Goal: Task Accomplishment & Management: Manage account settings

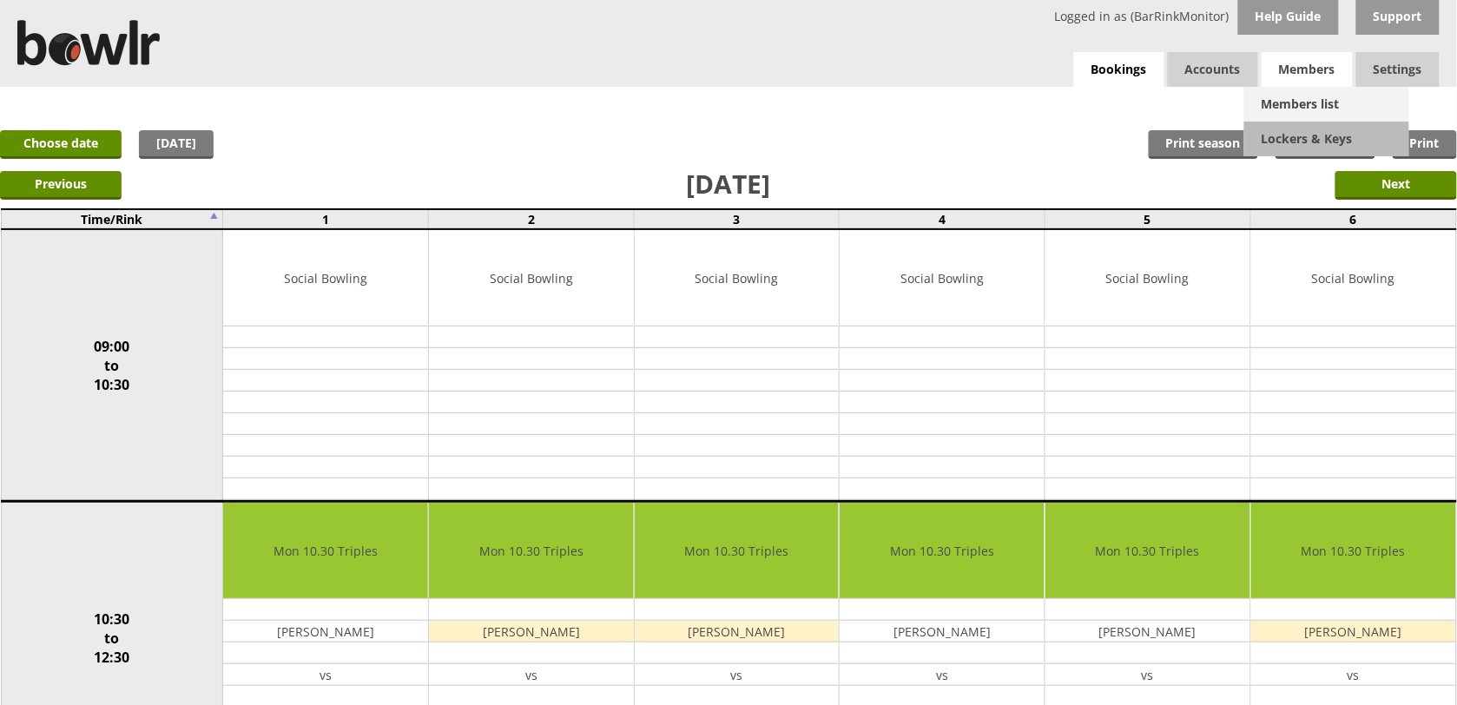
click at [1295, 114] on link "Members list" at bounding box center [1326, 104] width 165 height 35
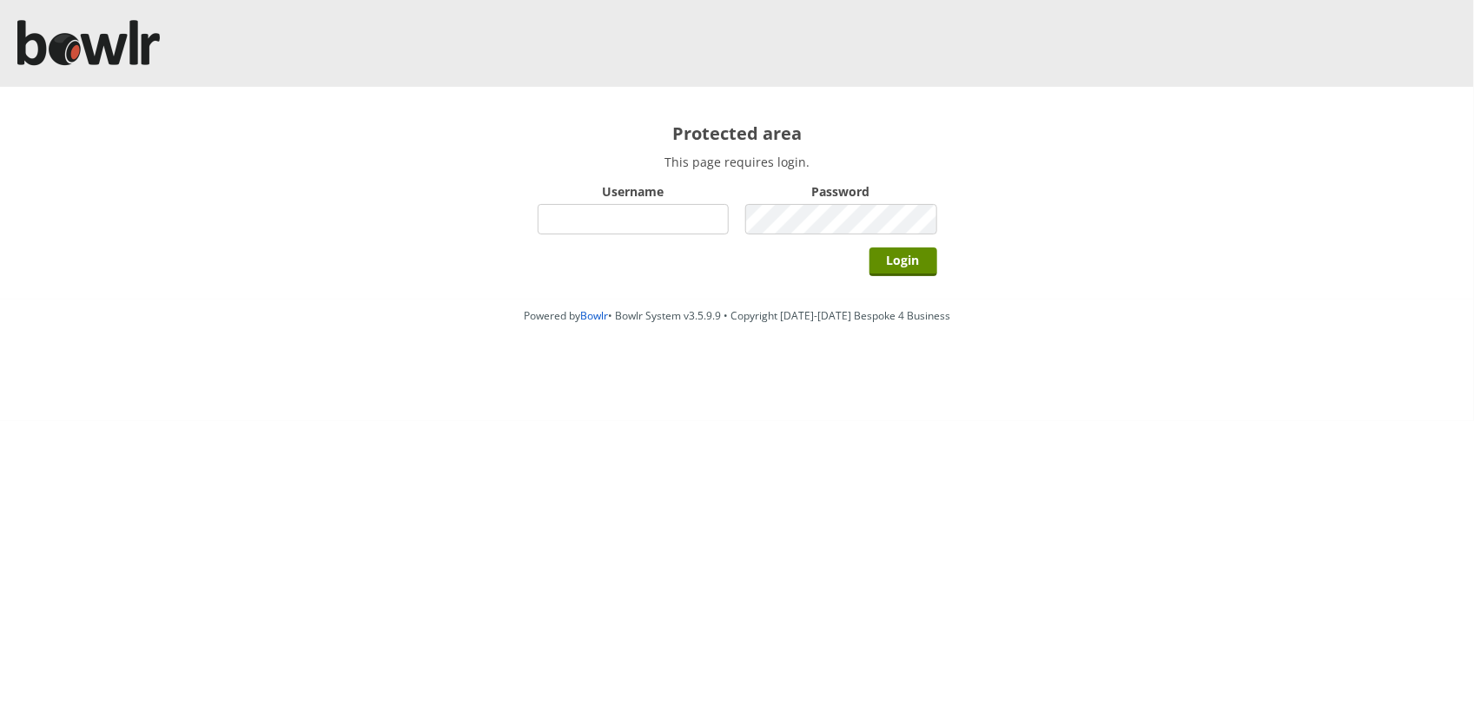
click at [589, 214] on input "Username" at bounding box center [634, 219] width 192 height 30
type input "BarRinkMonitor"
click at [878, 261] on input "Login" at bounding box center [903, 261] width 68 height 29
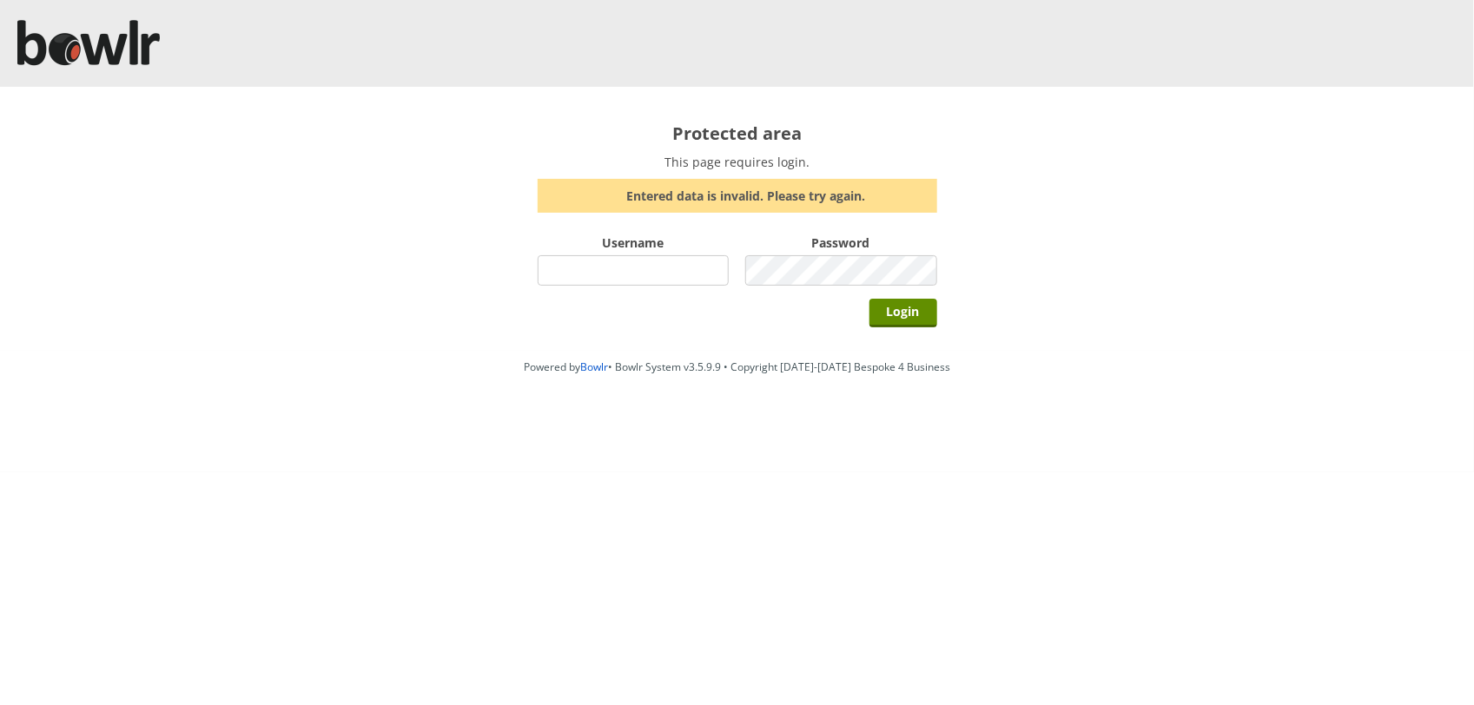
click at [667, 278] on input "Username" at bounding box center [634, 270] width 192 height 30
type input "BarRinkMonitor"
click at [869, 299] on input "Login" at bounding box center [903, 313] width 68 height 29
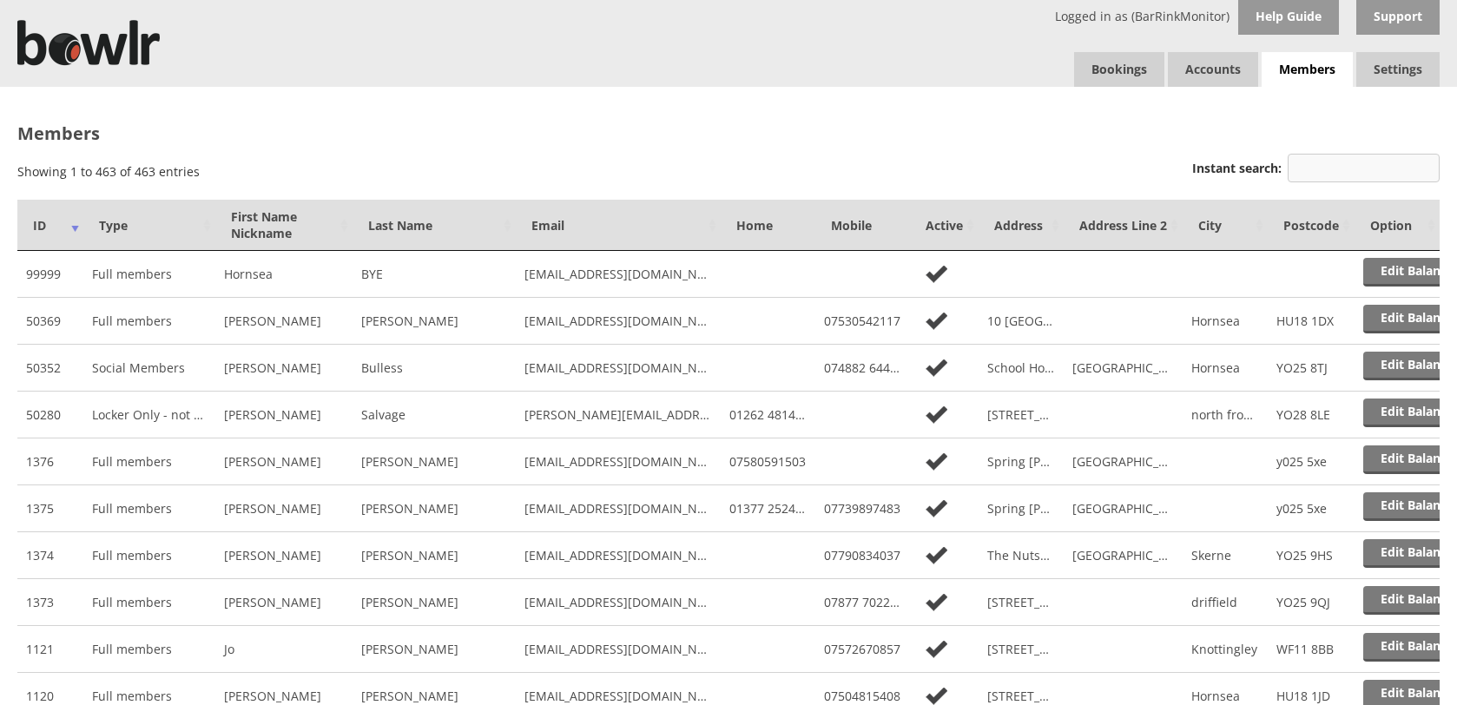
click at [1356, 175] on input "Instant search:" at bounding box center [1364, 168] width 152 height 29
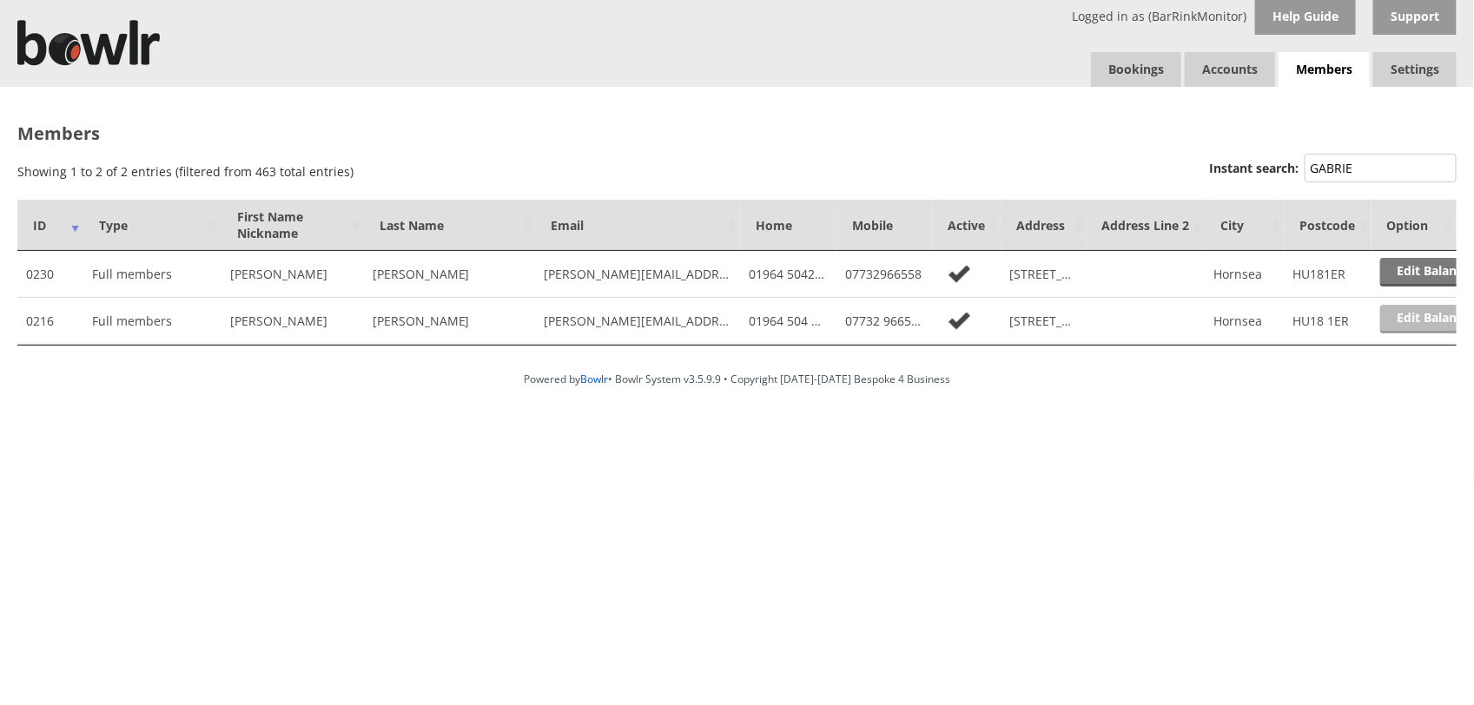
type input "GABRIE"
click at [1425, 321] on link "Edit Balance" at bounding box center [1434, 319] width 108 height 29
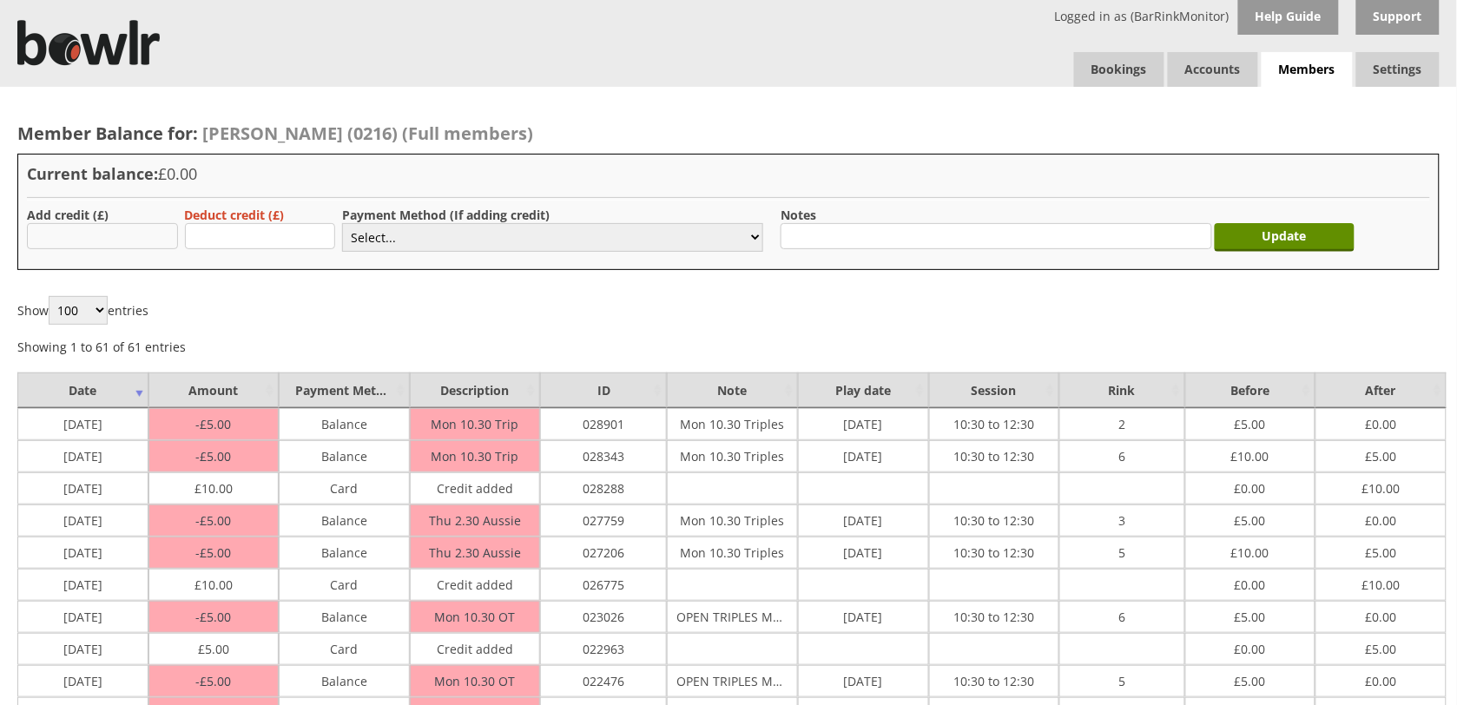
click at [63, 244] on input "text" at bounding box center [102, 236] width 151 height 26
type input "10.00"
click at [569, 241] on select "Select... Cash Card Cheque Bank Transfer Other Member Card Gift Voucher Balance" at bounding box center [552, 237] width 421 height 29
select select "2"
click at [342, 223] on select "Select... Cash Card Cheque Bank Transfer Other Member Card Gift Voucher Balance" at bounding box center [552, 237] width 421 height 29
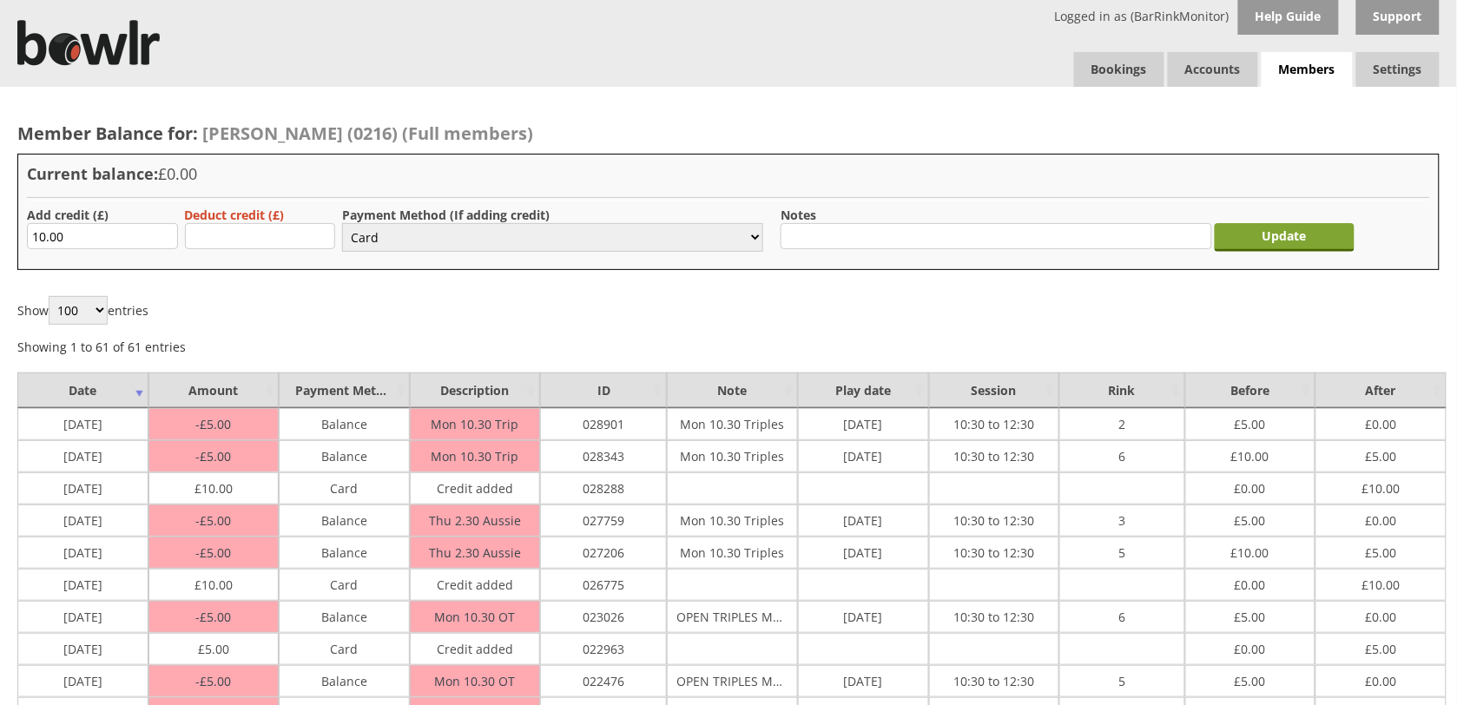
click at [1240, 234] on input "Update" at bounding box center [1285, 237] width 141 height 29
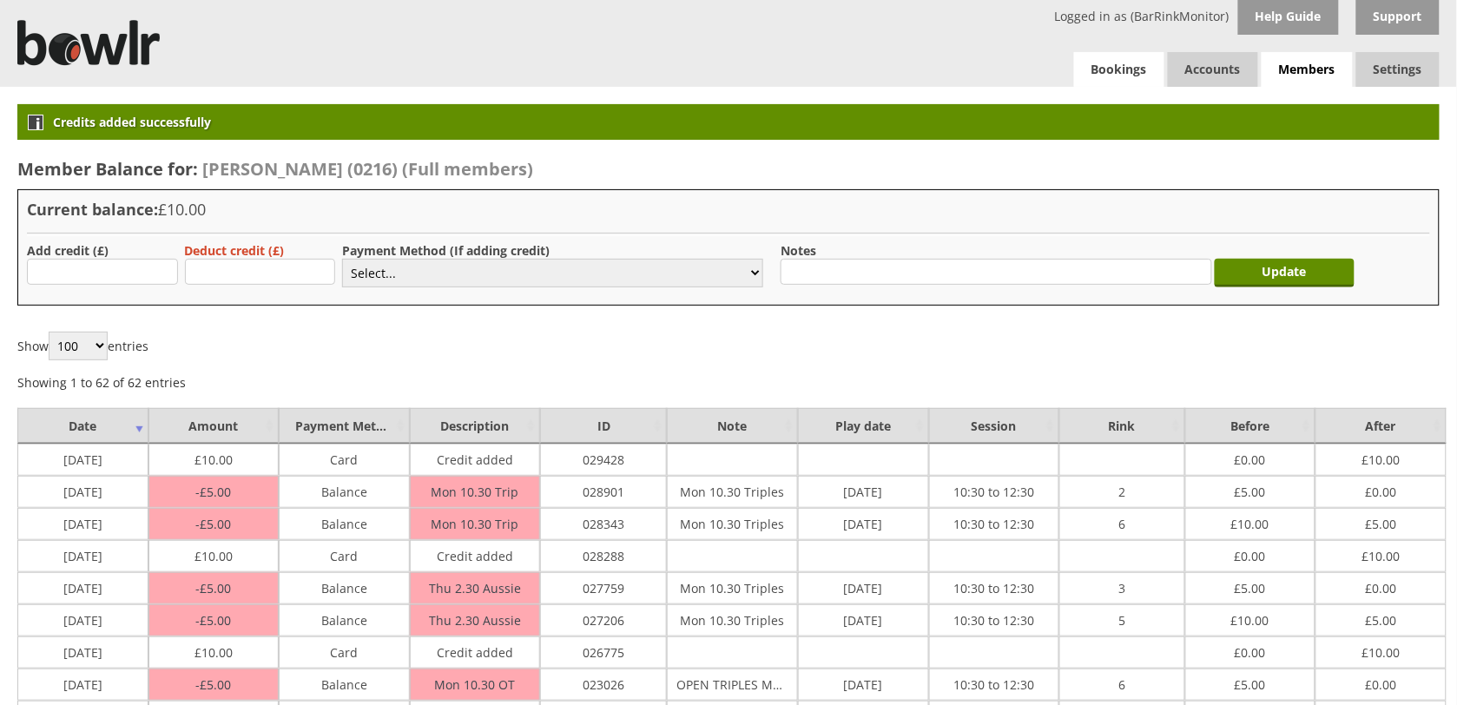
click at [1121, 66] on link "Bookings" at bounding box center [1119, 69] width 90 height 35
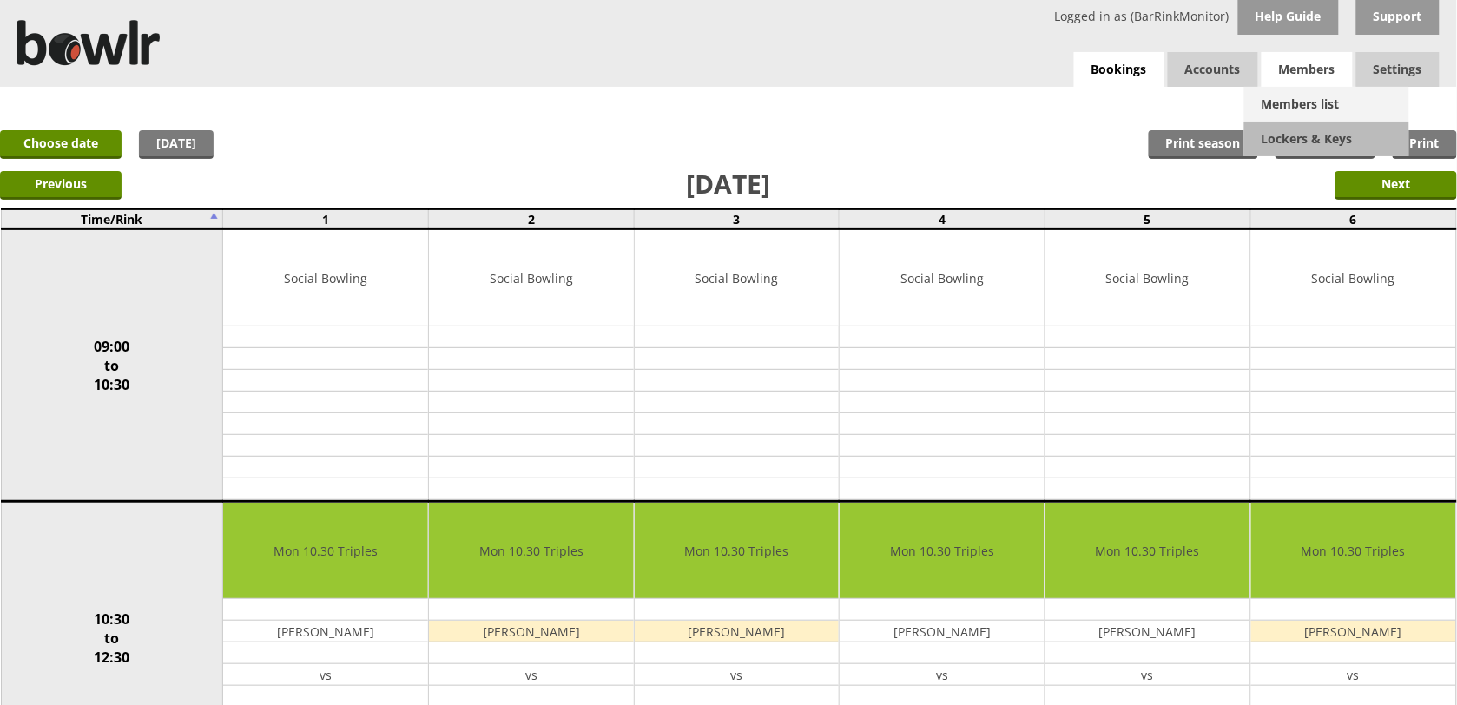
click at [1307, 102] on link "Members list" at bounding box center [1326, 104] width 165 height 35
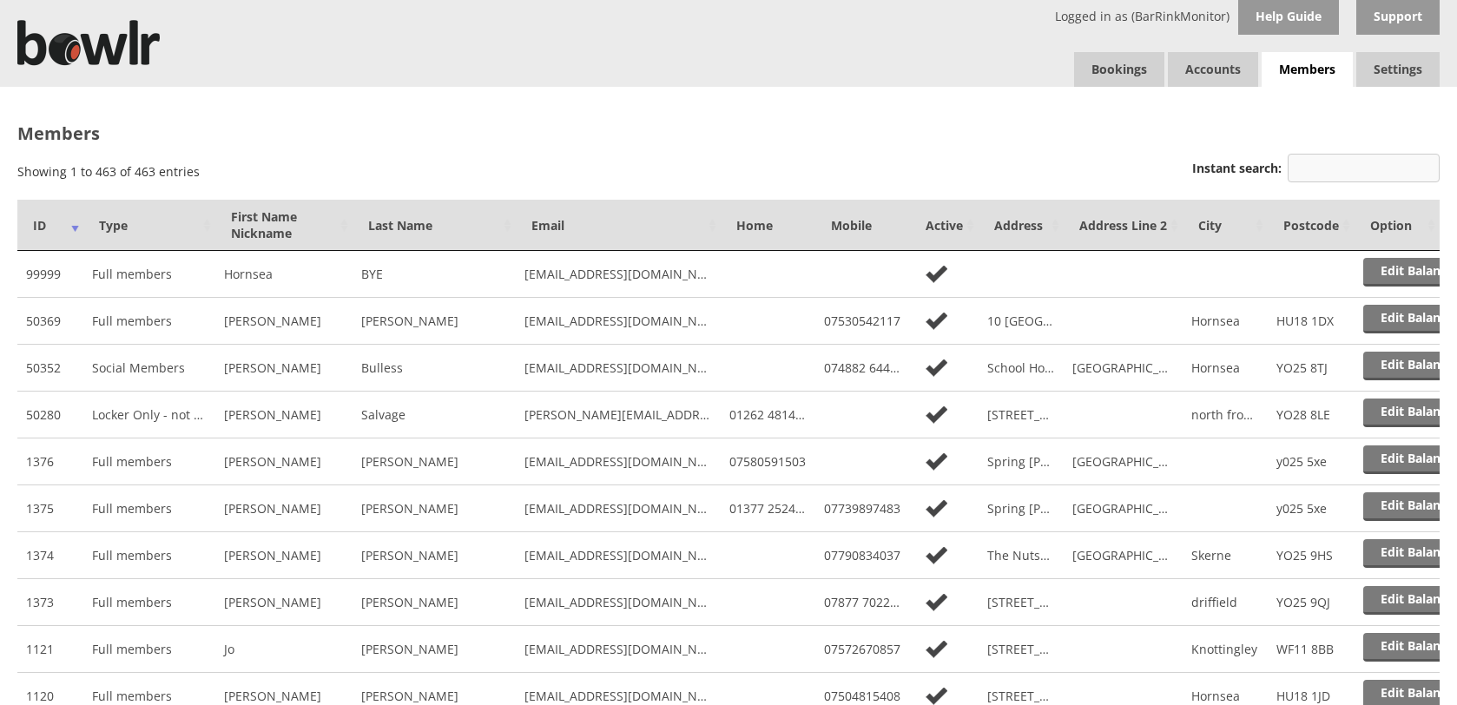
click at [1375, 165] on input "Instant search:" at bounding box center [1364, 168] width 152 height 29
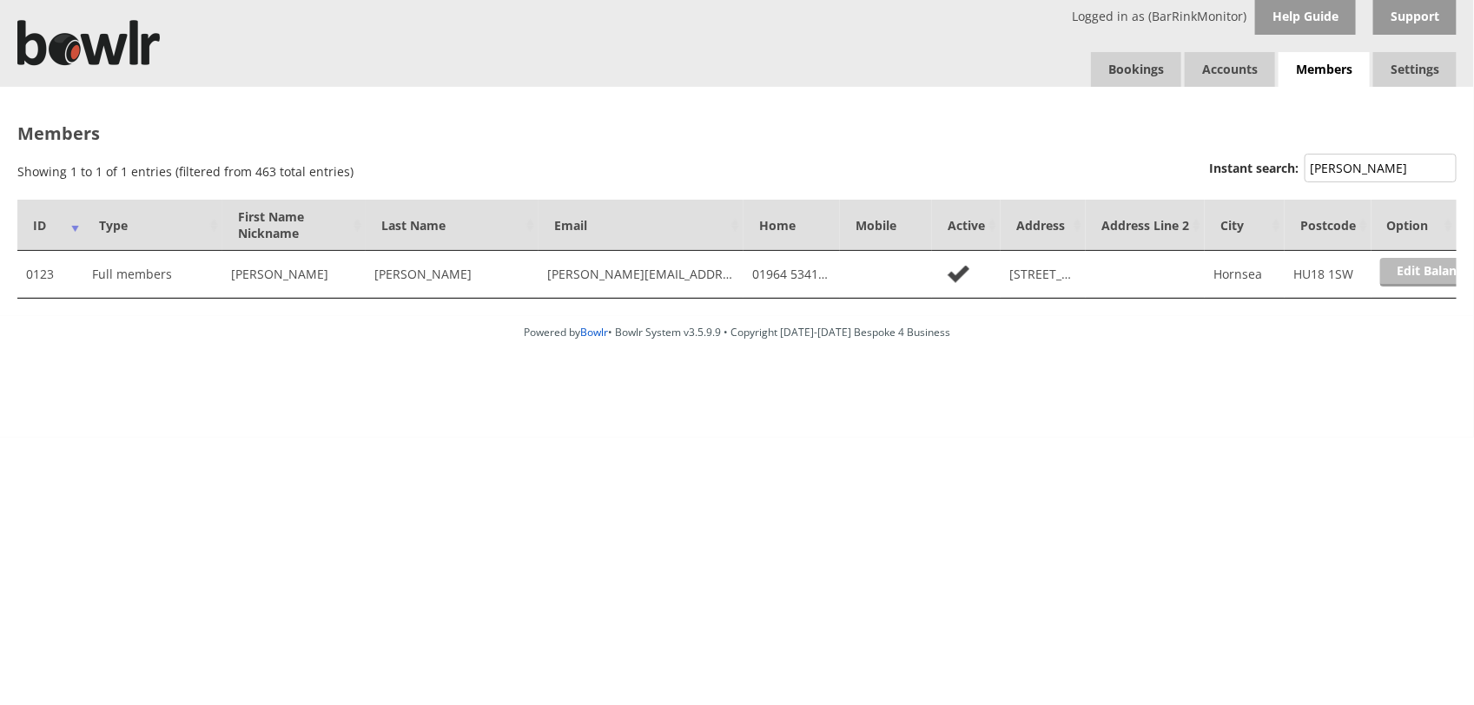
type input "BARTLE"
click at [1422, 278] on link "Edit Balance" at bounding box center [1434, 272] width 108 height 29
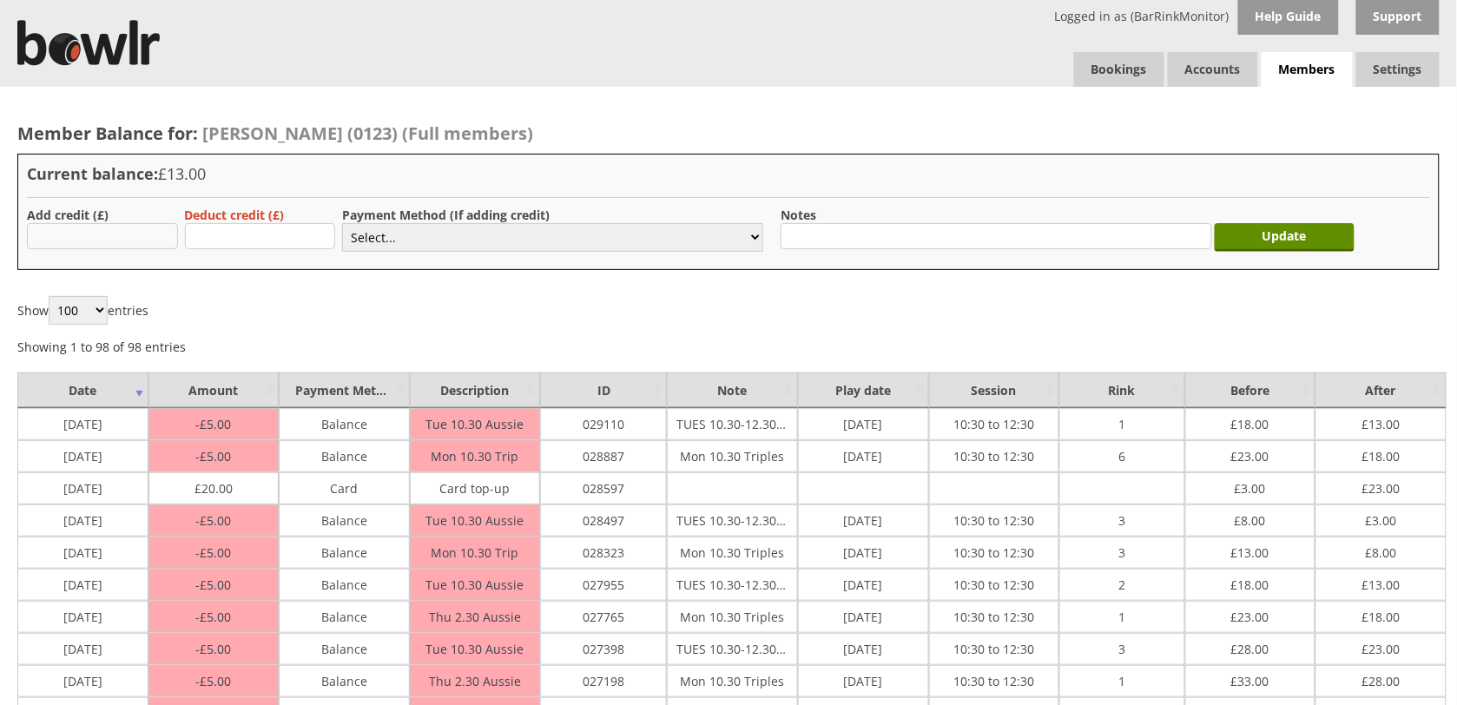
click at [144, 236] on input "text" at bounding box center [102, 236] width 151 height 26
type input "20.00"
click at [500, 237] on select "Select... Cash Card Cheque Bank Transfer Other Member Card Gift Voucher Balance" at bounding box center [552, 237] width 421 height 29
select select "2"
click at [342, 223] on select "Select... Cash Card Cheque Bank Transfer Other Member Card Gift Voucher Balance" at bounding box center [552, 237] width 421 height 29
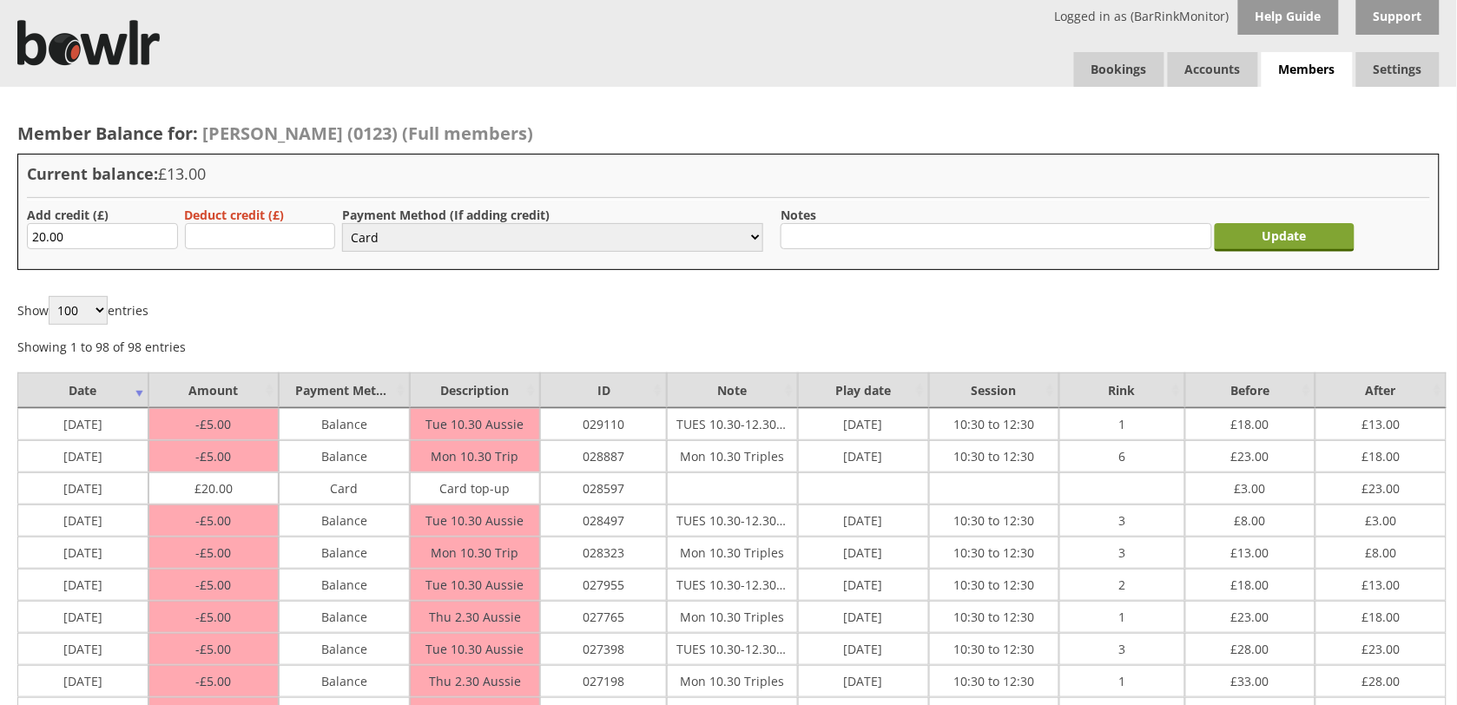
click at [1265, 241] on input "Update" at bounding box center [1285, 237] width 141 height 29
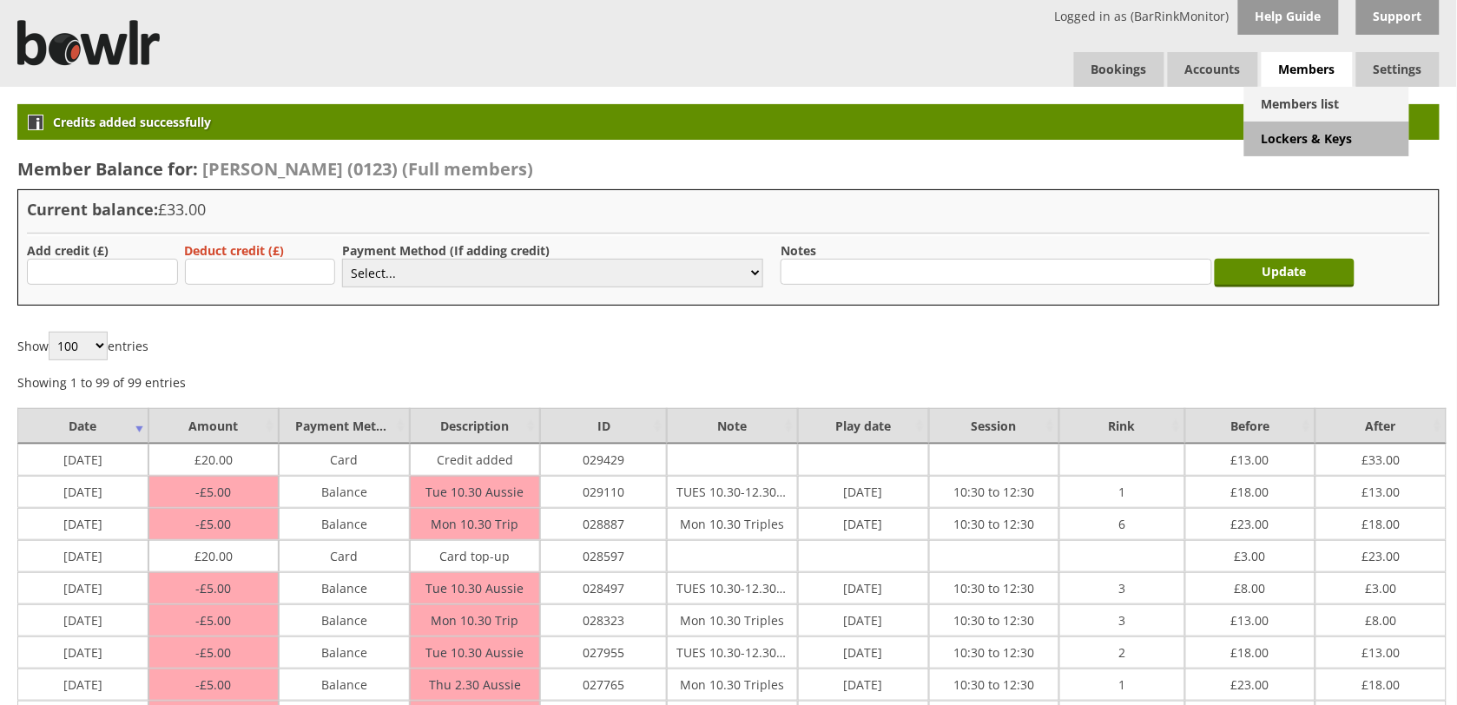
click at [1321, 102] on link "Members list" at bounding box center [1326, 104] width 165 height 35
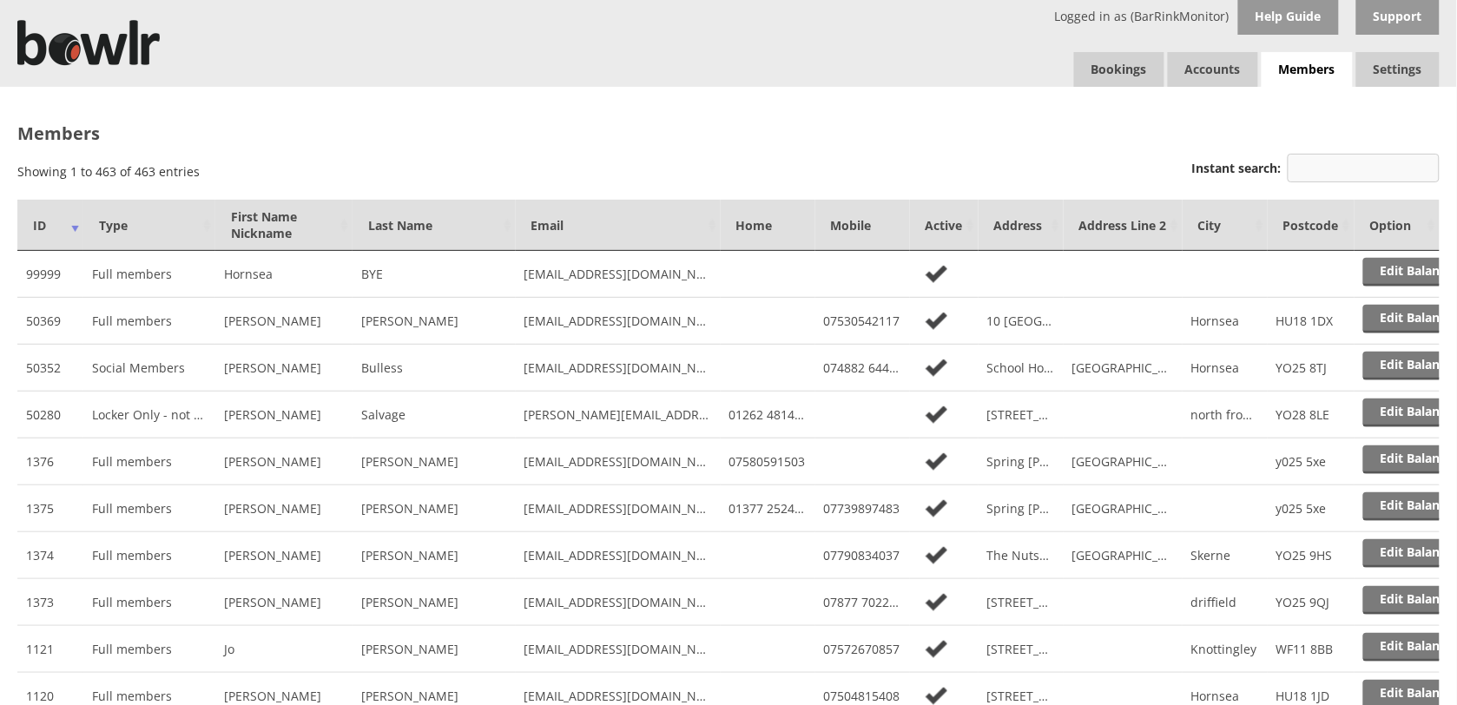
click at [1347, 167] on input "Instant search:" at bounding box center [1364, 168] width 152 height 29
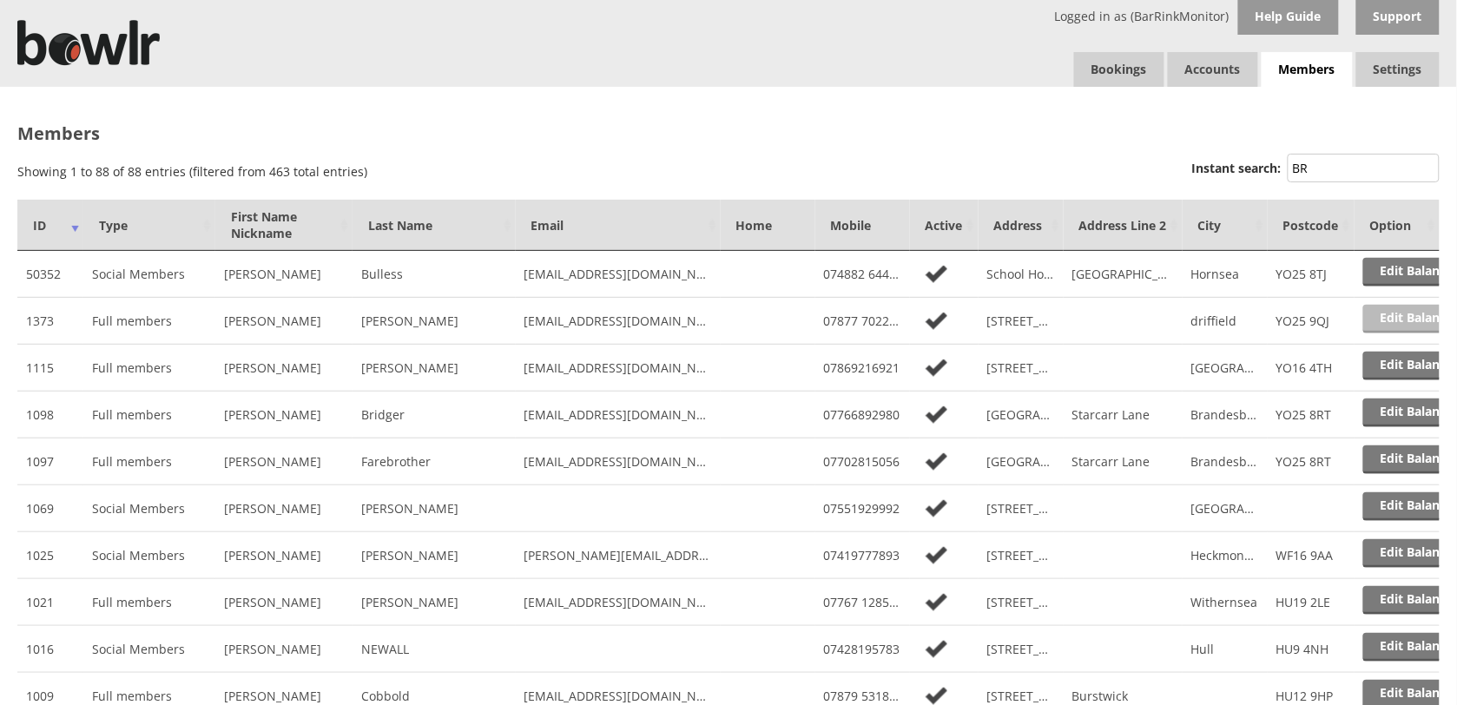
type input "BR"
click at [1392, 317] on link "Edit Balance" at bounding box center [1417, 319] width 108 height 29
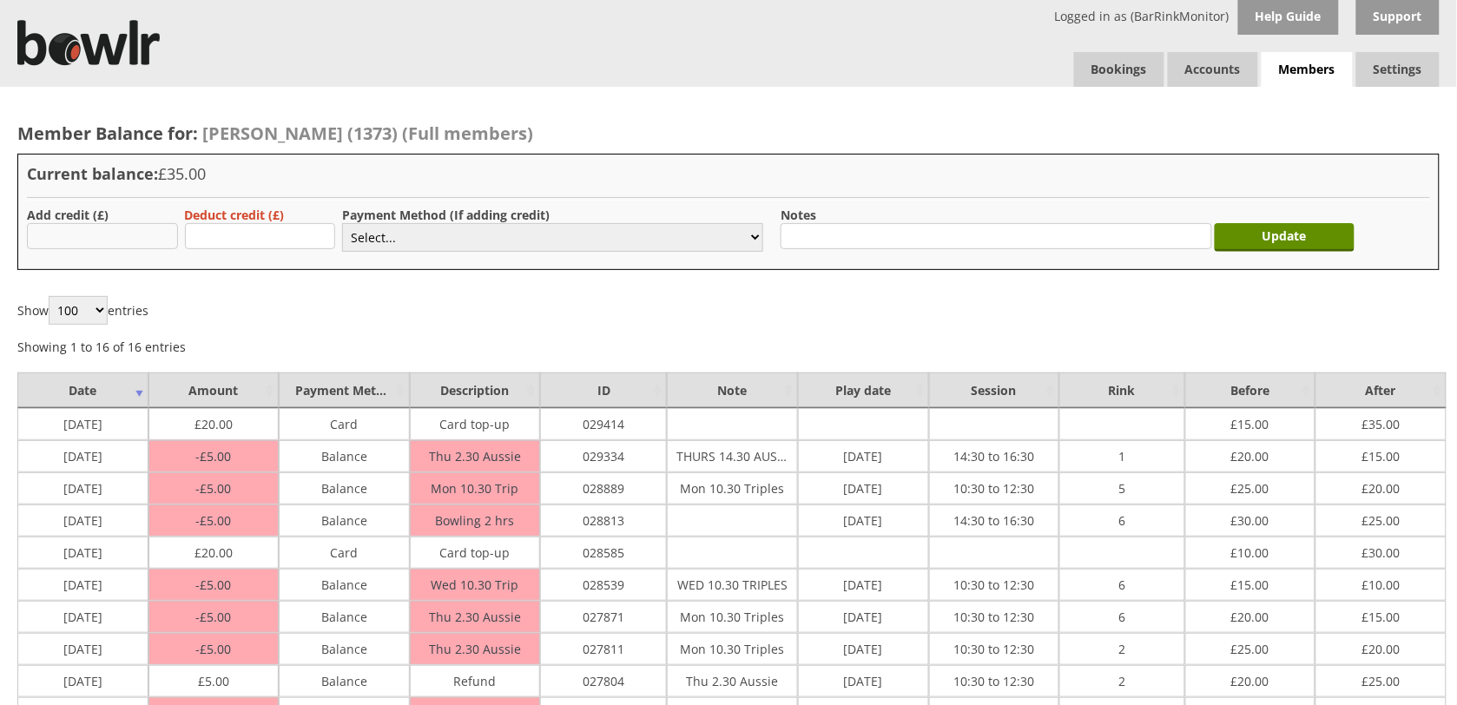
click at [157, 237] on input "text" at bounding box center [102, 236] width 151 height 26
type input "20.00"
click at [566, 232] on select "Select... Cash Card Cheque Bank Transfer Other Member Card Gift Voucher Balance" at bounding box center [552, 237] width 421 height 29
select select "2"
click at [342, 223] on select "Select... Cash Card Cheque Bank Transfer Other Member Card Gift Voucher Balance" at bounding box center [552, 237] width 421 height 29
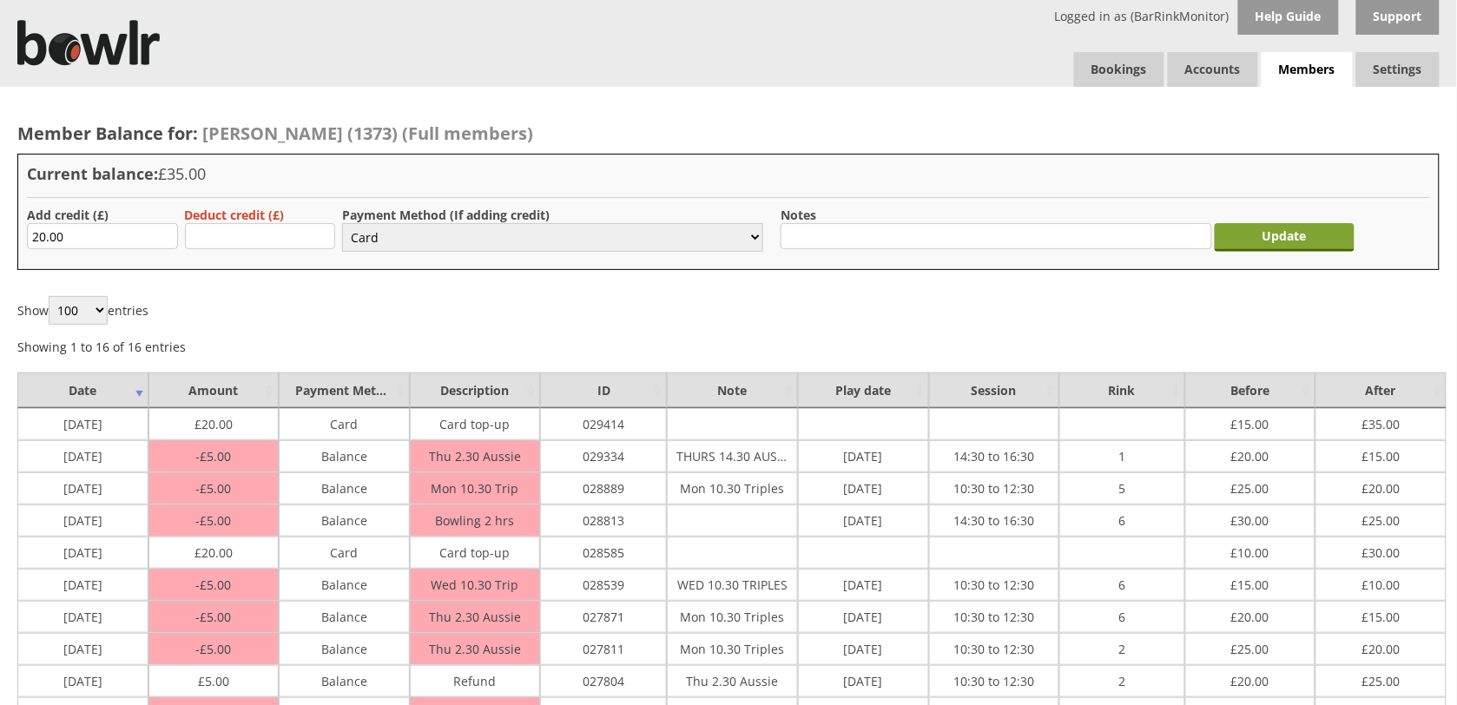
click at [1242, 236] on input "Update" at bounding box center [1285, 237] width 141 height 29
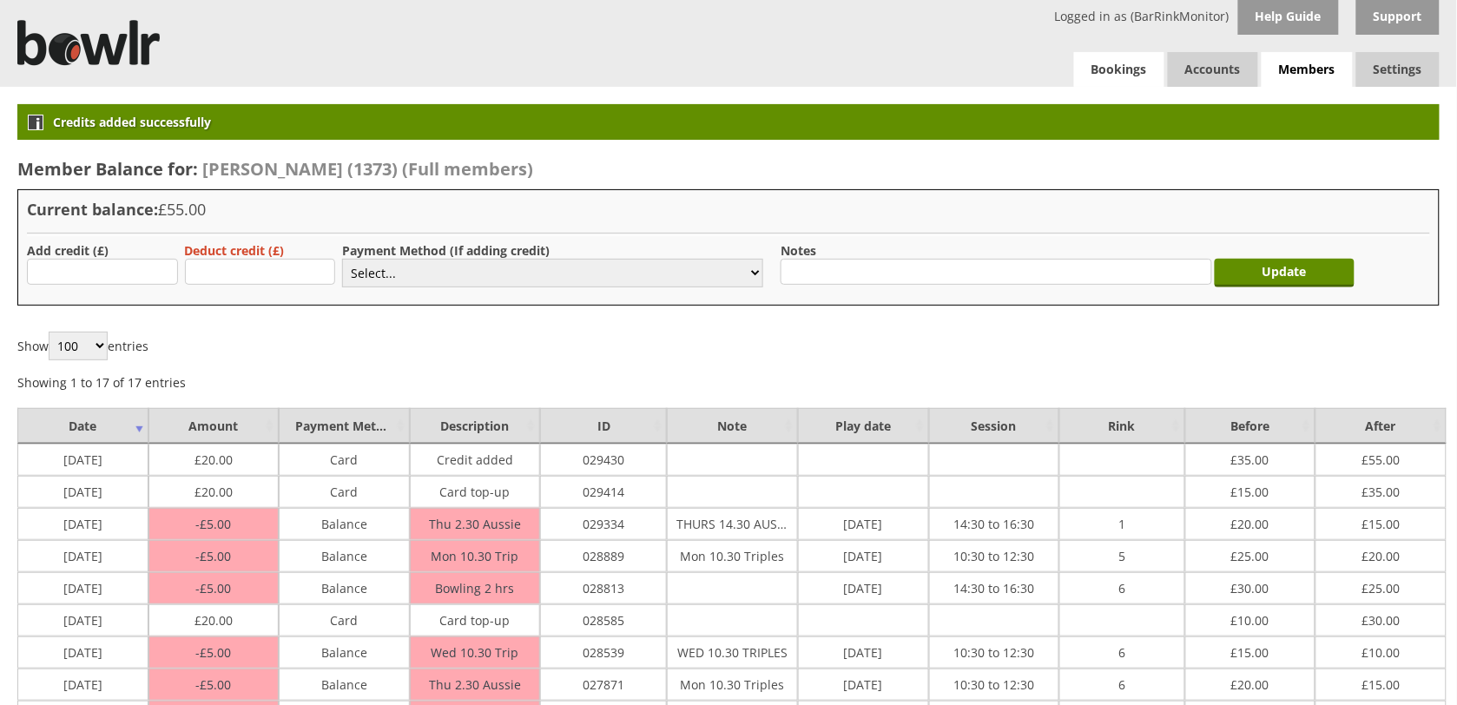
click at [1118, 78] on link "Bookings" at bounding box center [1119, 69] width 90 height 35
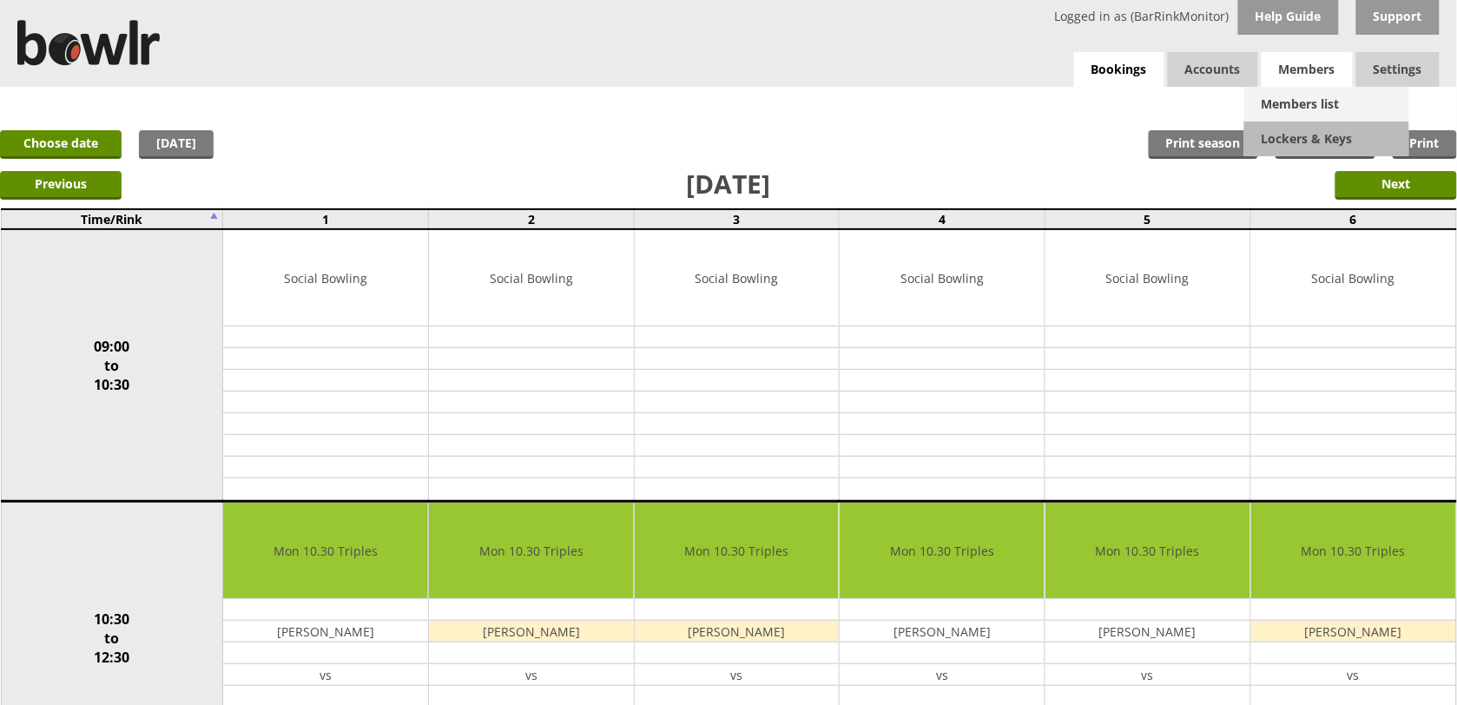
click at [1311, 109] on link "Members list" at bounding box center [1326, 104] width 165 height 35
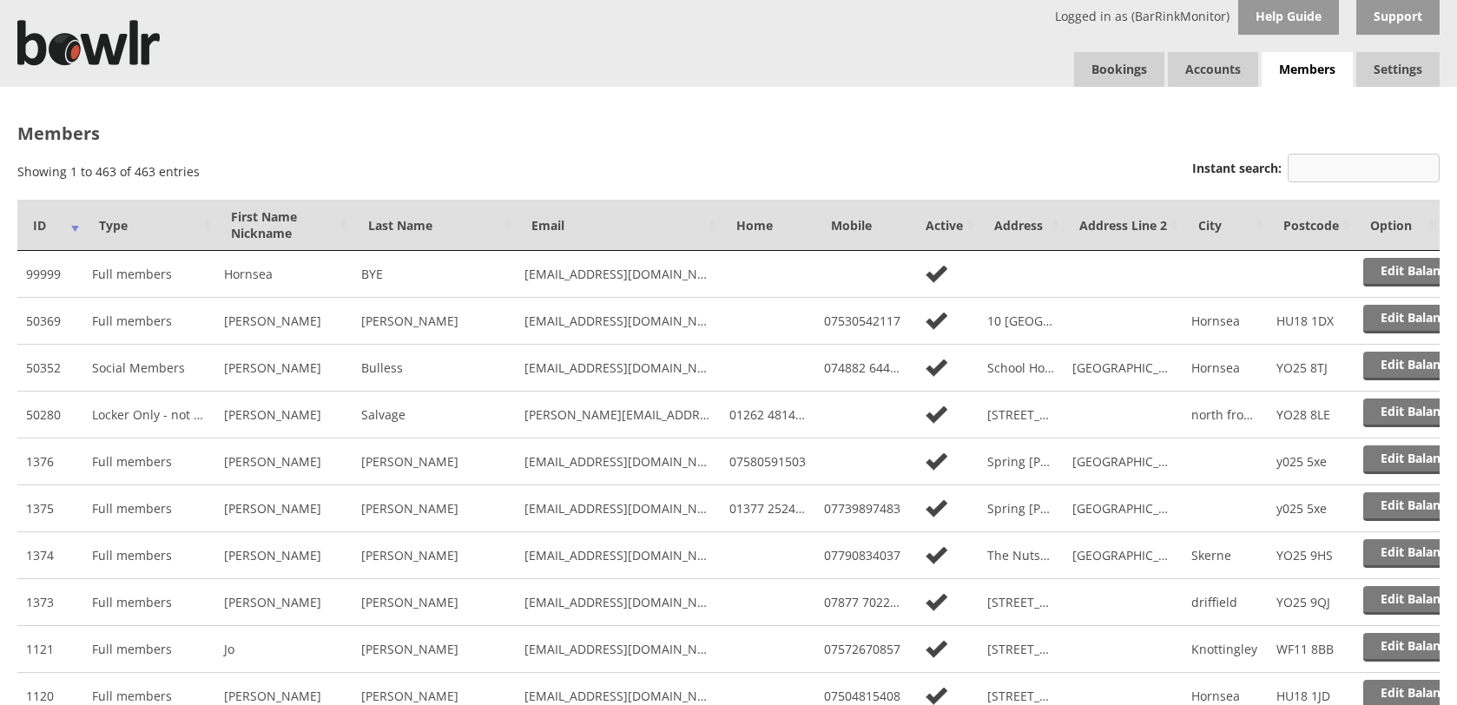
click at [1396, 168] on input "Instant search:" at bounding box center [1364, 168] width 152 height 29
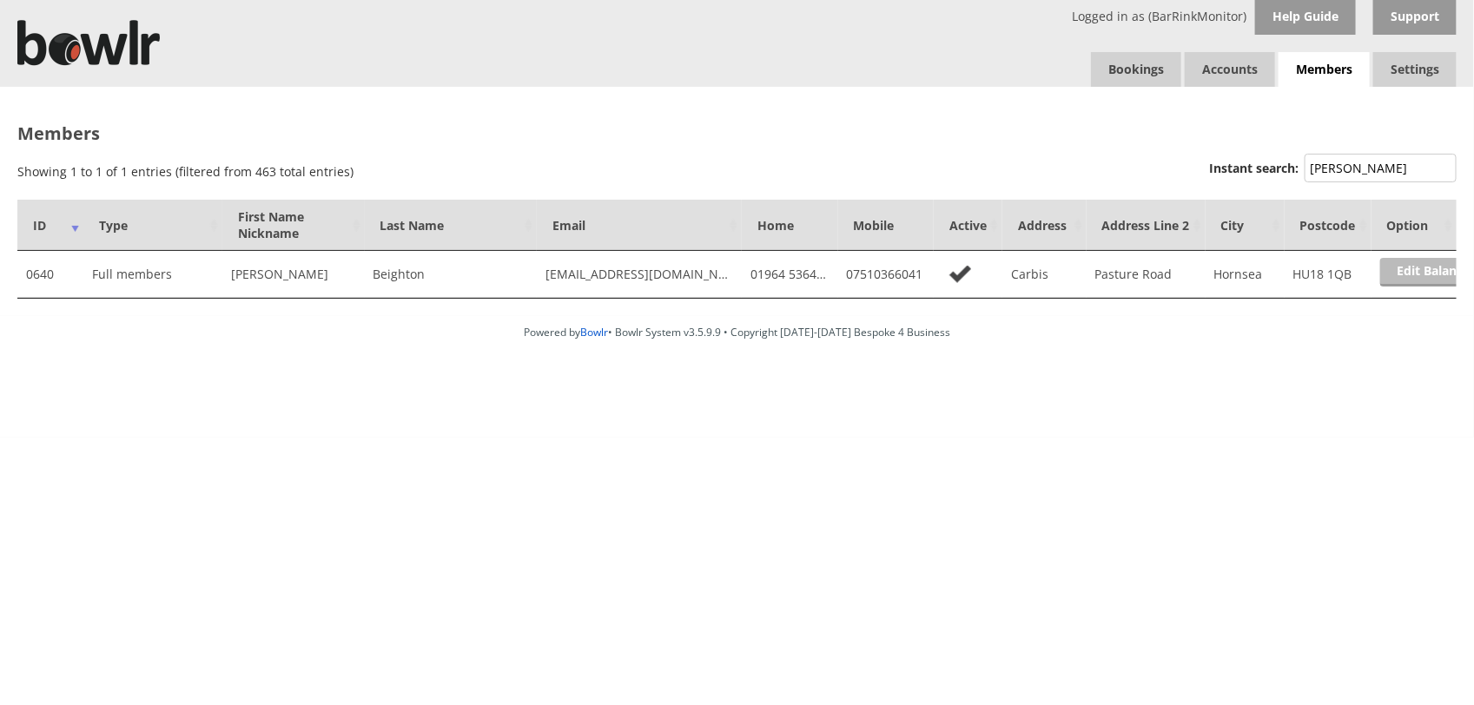
type input "BEIGH"
click at [1415, 267] on link "Edit Balance" at bounding box center [1434, 272] width 108 height 29
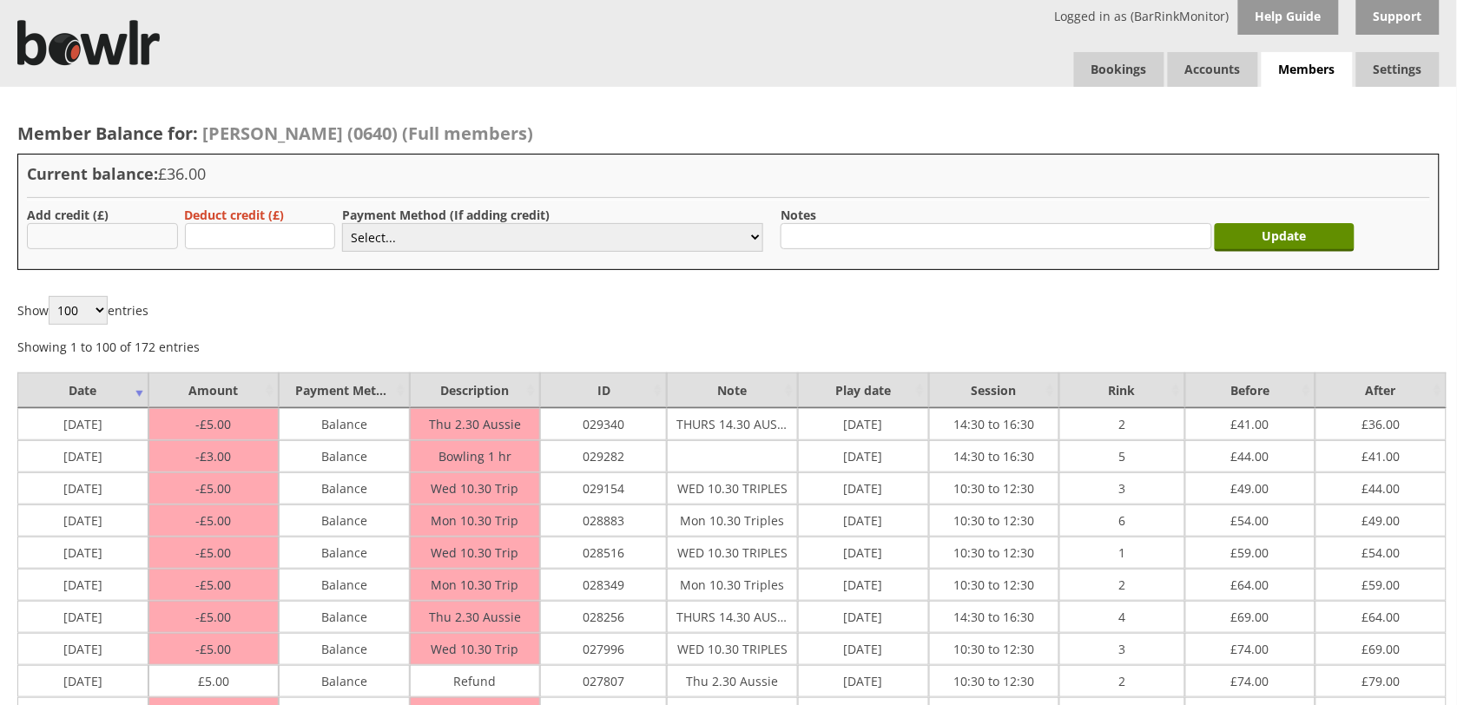
click at [87, 231] on input "text" at bounding box center [102, 236] width 151 height 26
type input "50.00"
click at [386, 240] on select "Select... Cash Card Cheque Bank Transfer Other Member Card Gift Voucher Balance" at bounding box center [552, 237] width 421 height 29
select select "2"
click at [342, 223] on select "Select... Cash Card Cheque Bank Transfer Other Member Card Gift Voucher Balance" at bounding box center [552, 237] width 421 height 29
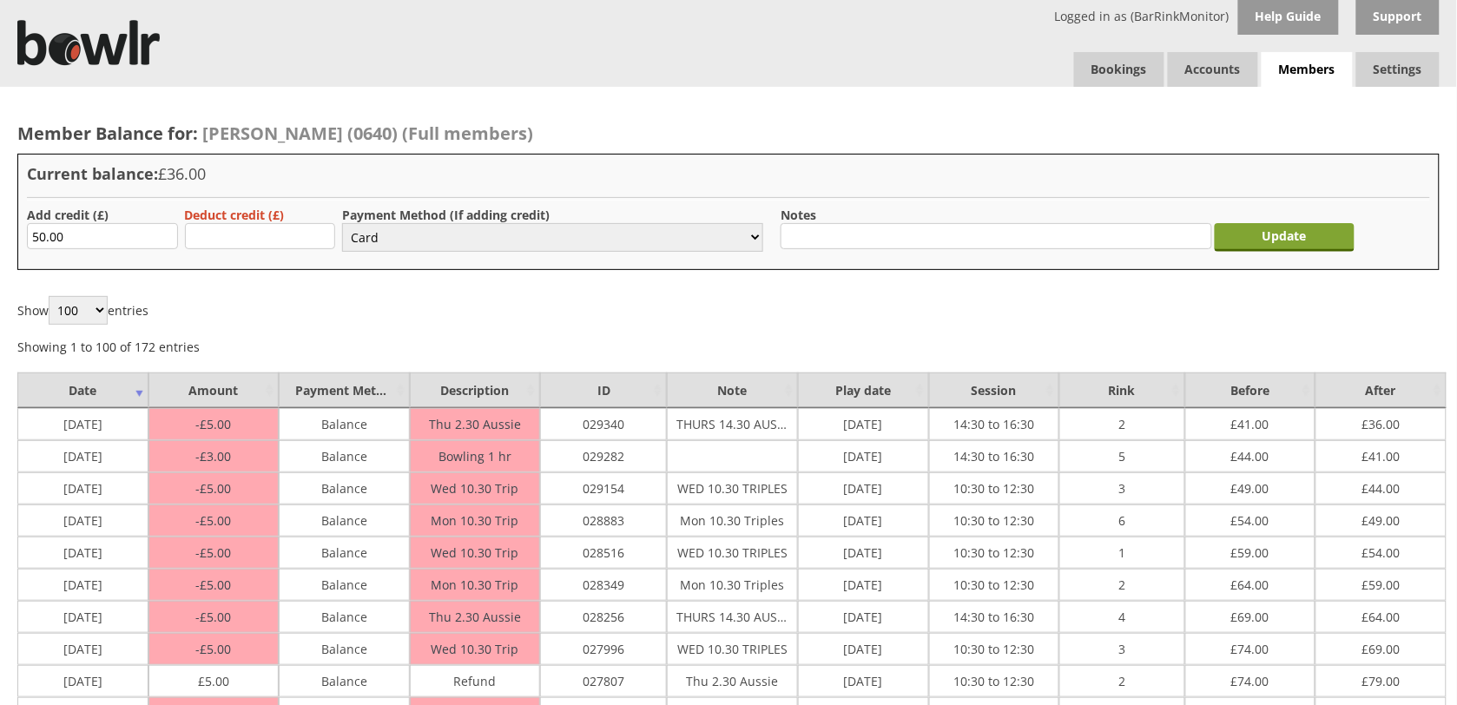
click at [1249, 249] on input "Update" at bounding box center [1285, 237] width 141 height 29
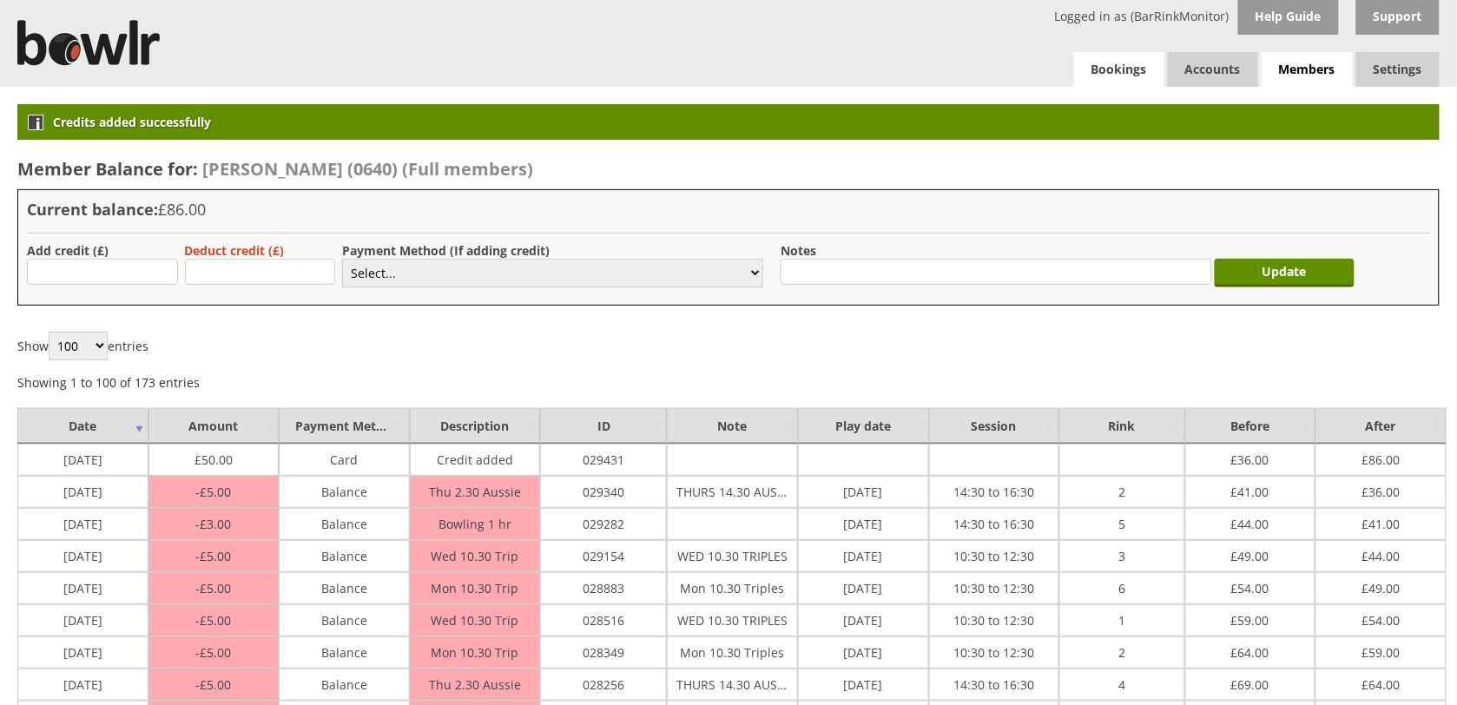
click at [1127, 68] on link "Bookings" at bounding box center [1119, 69] width 90 height 35
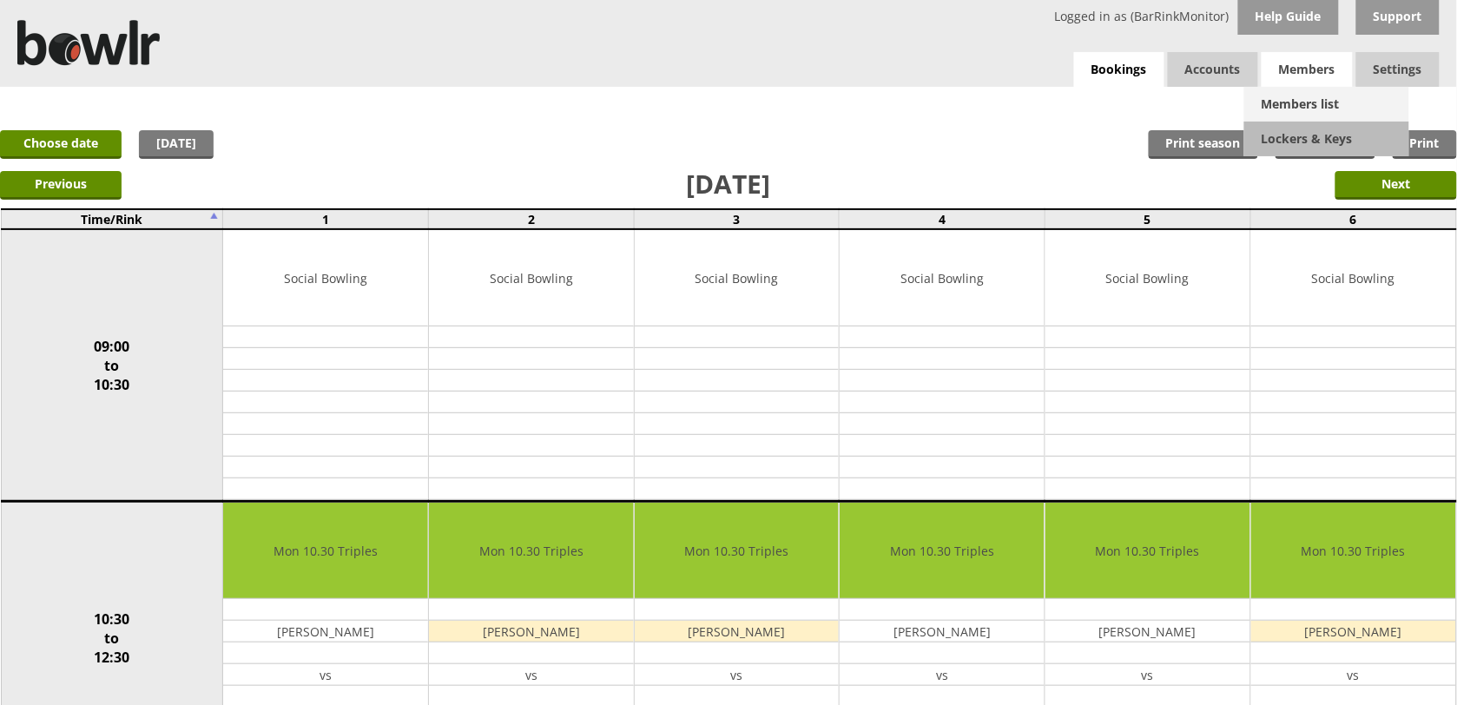
drag, startPoint x: 1294, startPoint y: 76, endPoint x: 1294, endPoint y: 89, distance: 13.0
click at [1294, 78] on span "Members" at bounding box center [1307, 69] width 91 height 35
click at [1291, 113] on link "Members list" at bounding box center [1326, 104] width 165 height 35
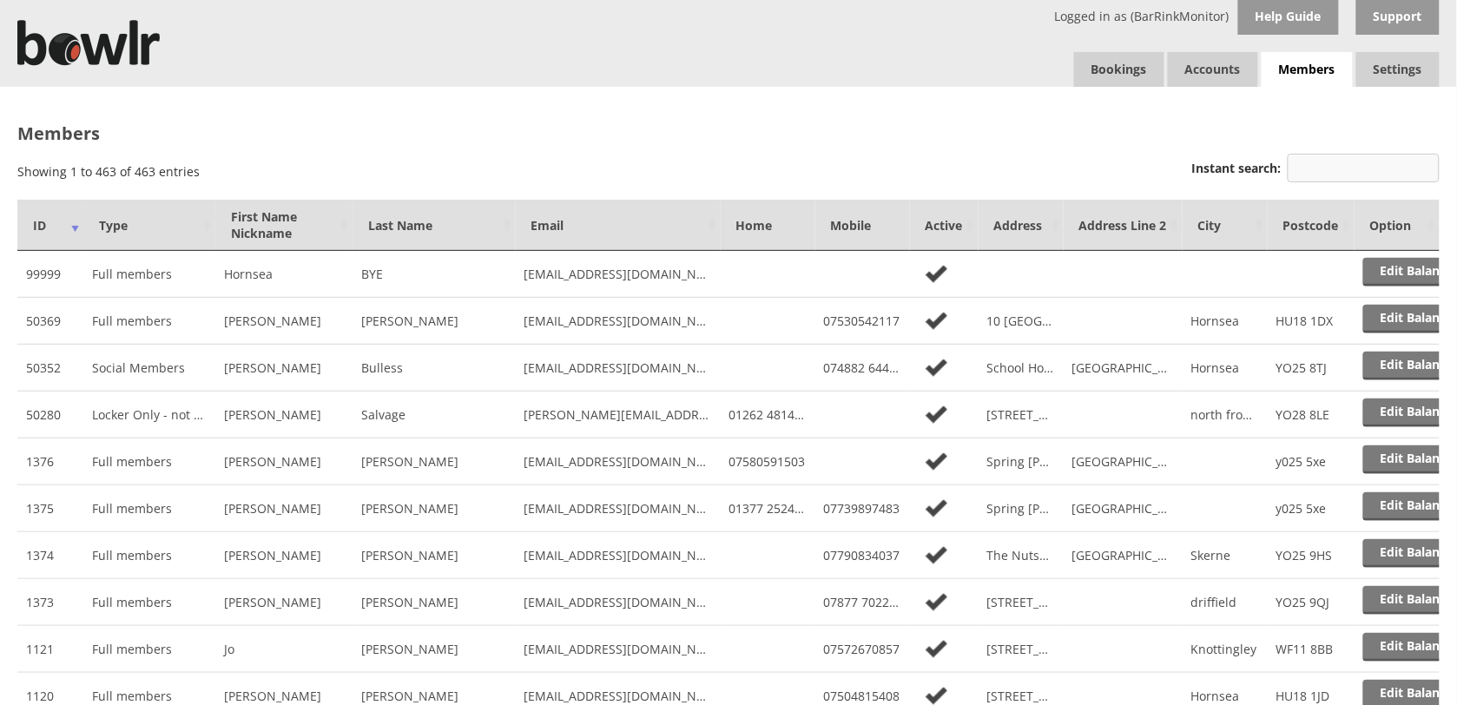
click at [1336, 168] on input "Instant search:" at bounding box center [1364, 168] width 152 height 29
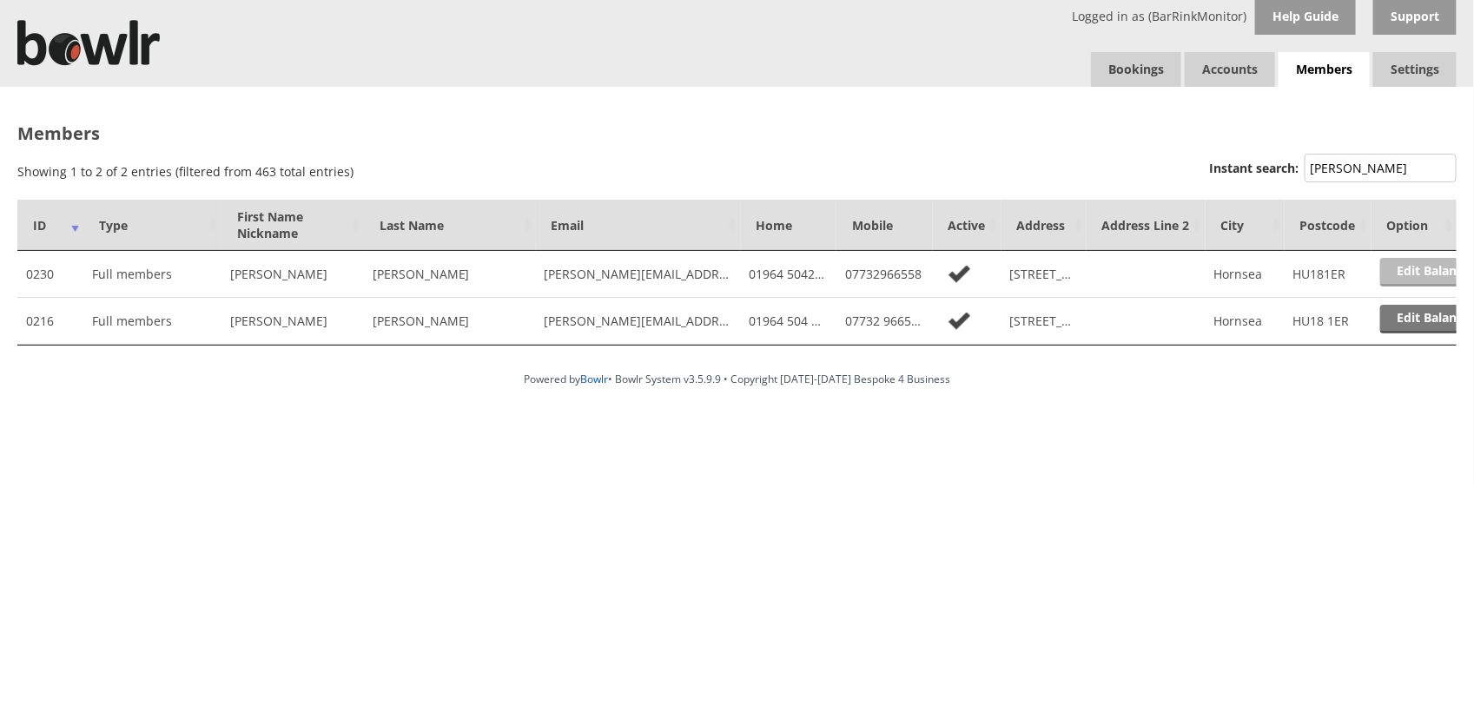
type input "GABRIEL"
click at [1414, 276] on link "Edit Balance" at bounding box center [1434, 272] width 108 height 29
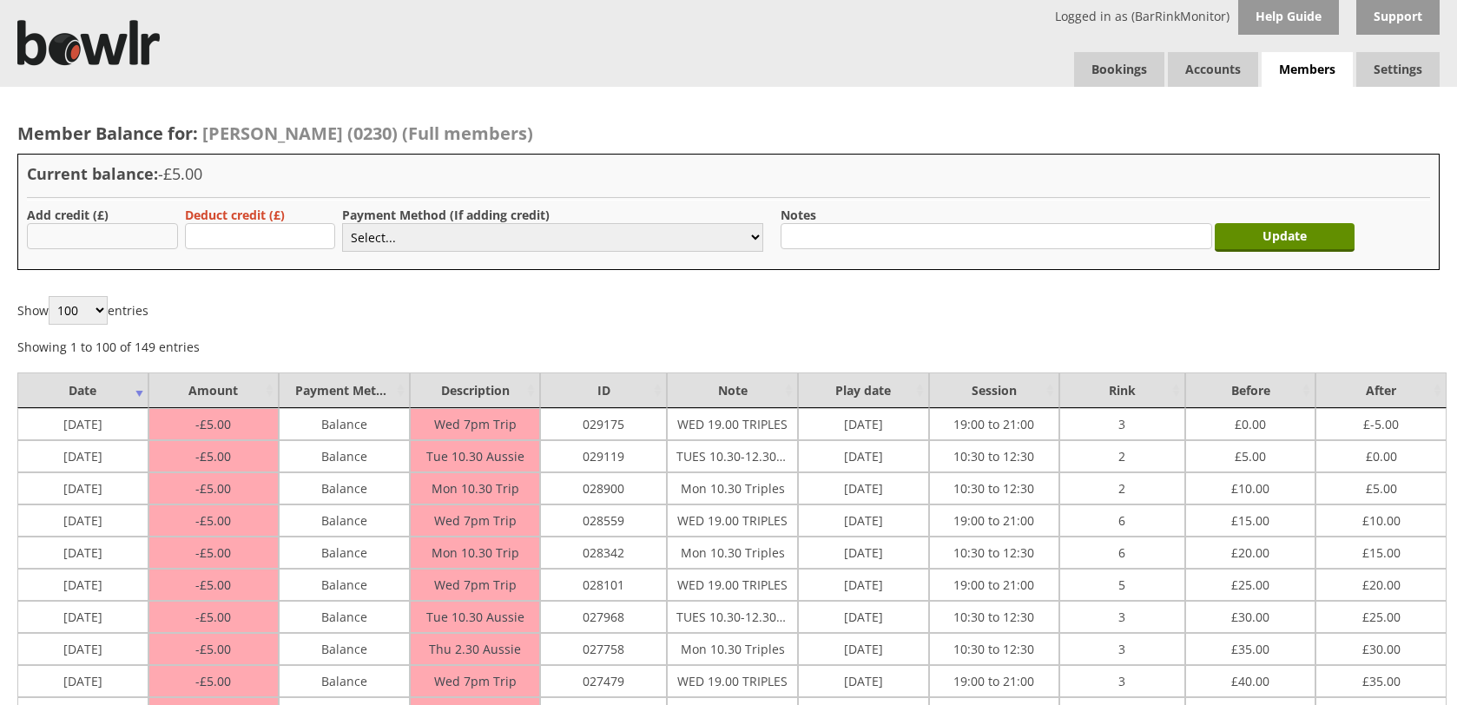
click at [145, 237] on input "text" at bounding box center [102, 236] width 151 height 26
type input "50.00"
click at [450, 237] on select "Select... Cash Card Cheque Bank Transfer Other Member Card Gift Voucher Balance" at bounding box center [552, 237] width 421 height 29
select select "2"
click at [342, 223] on select "Select... Cash Card Cheque Bank Transfer Other Member Card Gift Voucher Balance" at bounding box center [552, 237] width 421 height 29
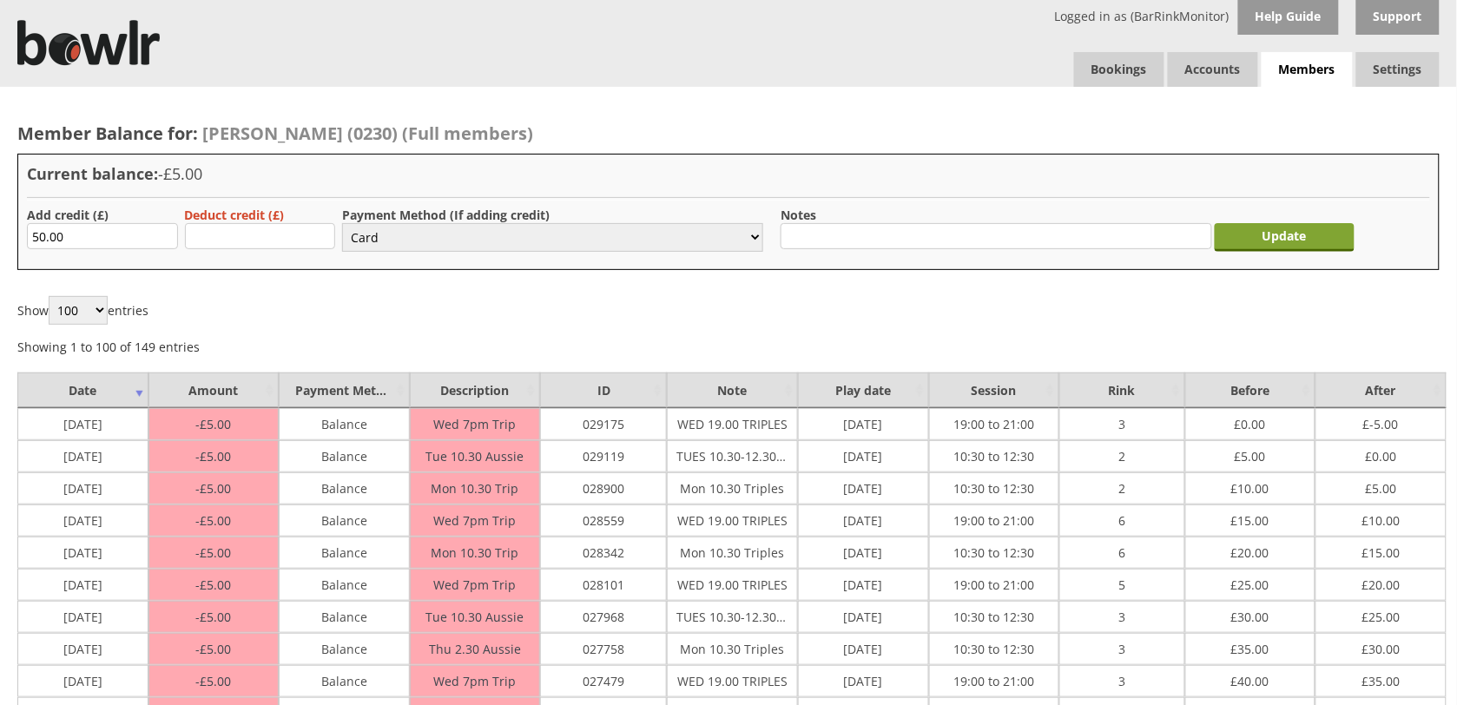
click at [1238, 237] on input "Update" at bounding box center [1285, 237] width 141 height 29
